Goal: Task Accomplishment & Management: Use online tool/utility

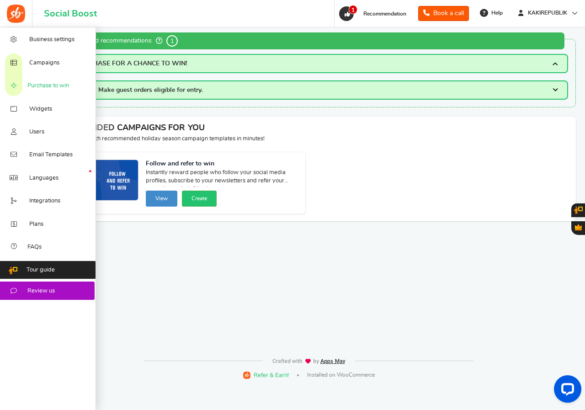
click at [53, 83] on span "Purchase to win" at bounding box center [48, 86] width 42 height 8
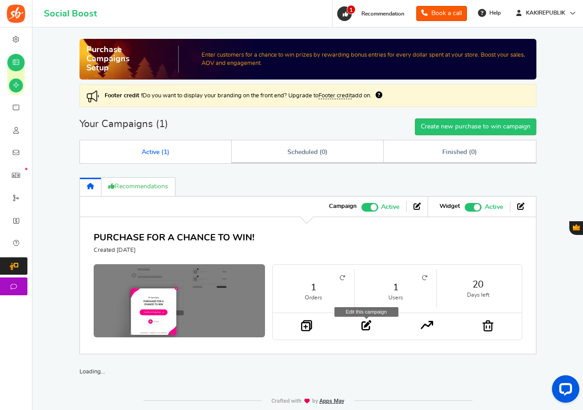
click at [368, 331] on link at bounding box center [367, 325] width 10 height 11
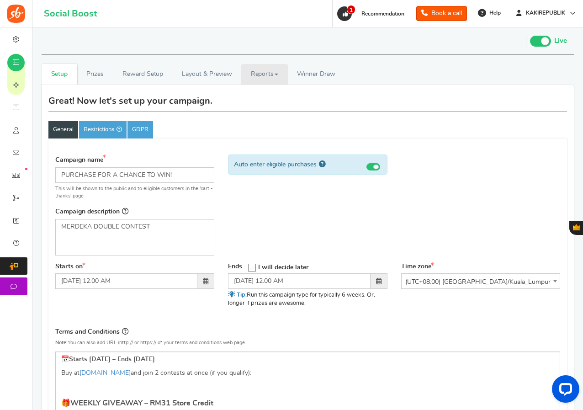
click at [271, 76] on link "Reports" at bounding box center [264, 74] width 47 height 21
click at [268, 75] on link "Reports" at bounding box center [264, 74] width 47 height 21
click at [264, 92] on link "Users" at bounding box center [277, 94] width 73 height 13
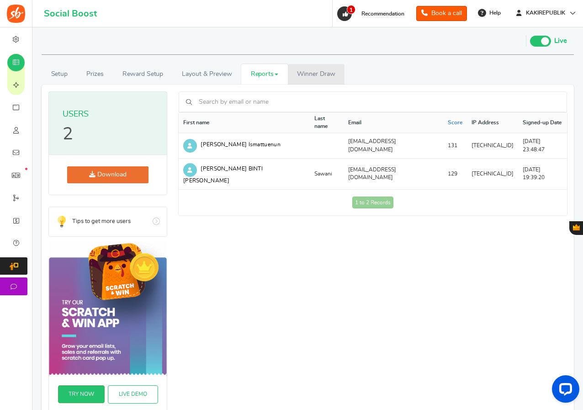
click at [317, 79] on span "Winner Draw" at bounding box center [316, 74] width 38 height 10
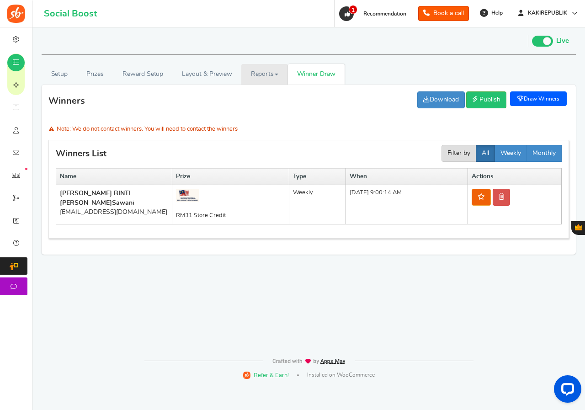
click at [269, 75] on link "Reports" at bounding box center [264, 74] width 47 height 21
click at [270, 91] on link "Users" at bounding box center [277, 94] width 73 height 13
